Goal: Task Accomplishment & Management: Use online tool/utility

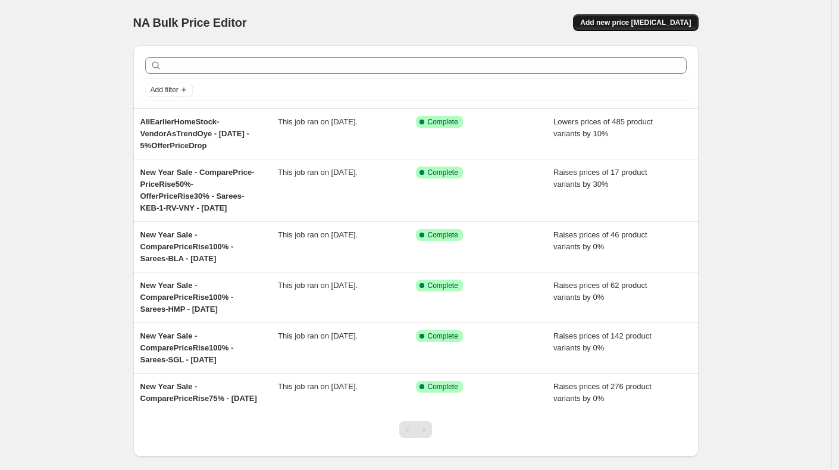
click at [638, 23] on span "Add new price change job" at bounding box center [635, 23] width 111 height 10
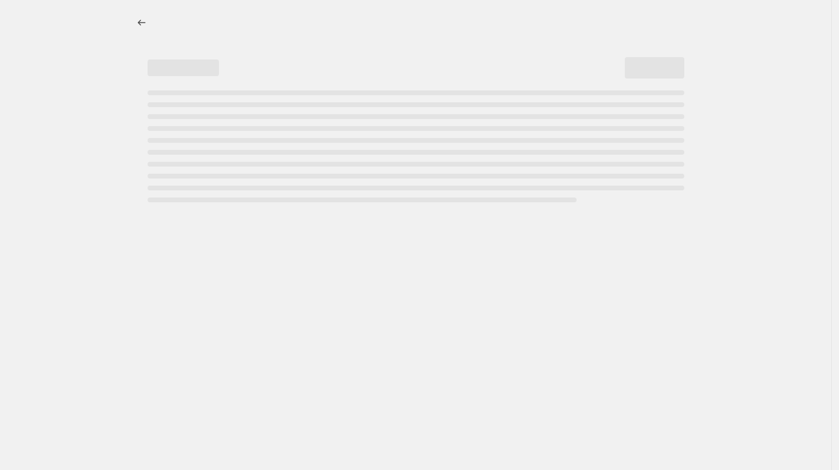
select select "percentage"
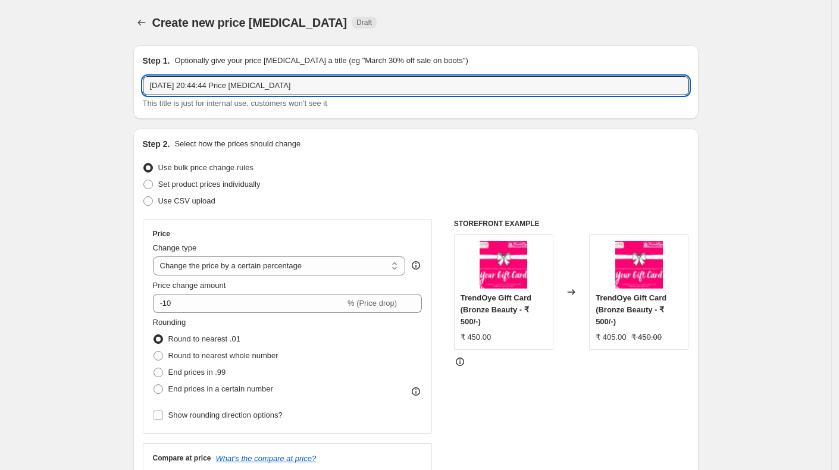
drag, startPoint x: 308, startPoint y: 86, endPoint x: 139, endPoint y: 81, distance: 169.0
click at [139, 81] on div "Step 1. Optionally give your price change job a title (eg "March 30% off sale o…" at bounding box center [415, 82] width 565 height 74
type input "D"
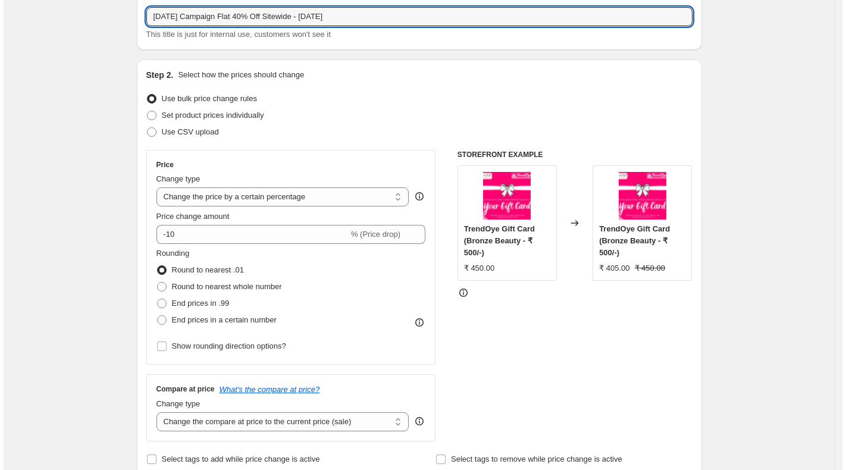
scroll to position [81, 0]
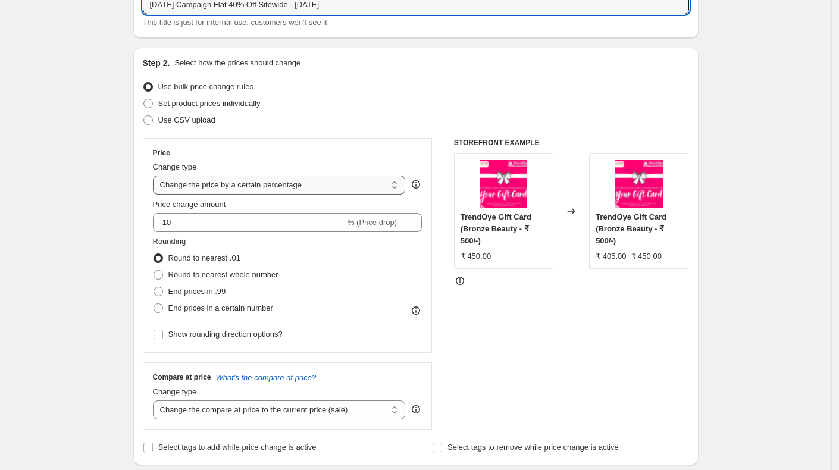
type input "Diwali Campaign Flat 40% Off Sitewide - 02-10-25"
click at [339, 187] on select "Change the price to a certain amount Change the price by a certain amount Chang…" at bounding box center [279, 184] width 253 height 19
select select "pcap"
click at [156, 175] on select "Change the price to a certain amount Change the price by a certain amount Chang…" at bounding box center [279, 184] width 253 height 19
type input "-20"
